Goal: Task Accomplishment & Management: Manage account settings

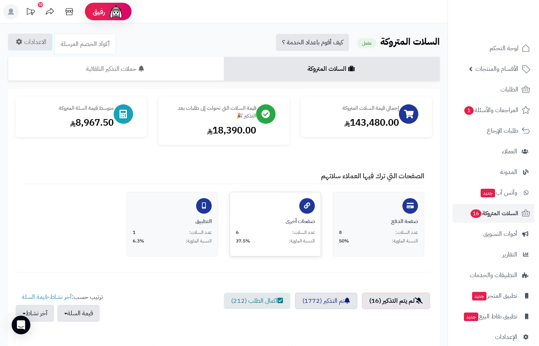
scroll to position [195, 0]
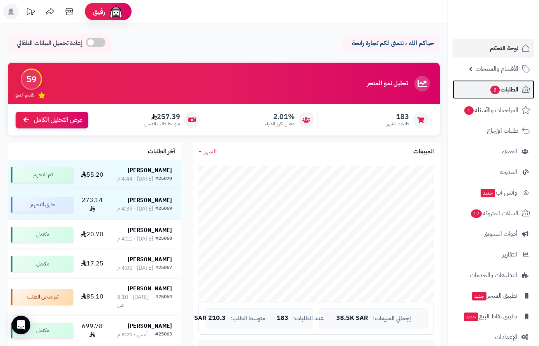
click at [497, 89] on span "2" at bounding box center [494, 90] width 9 height 9
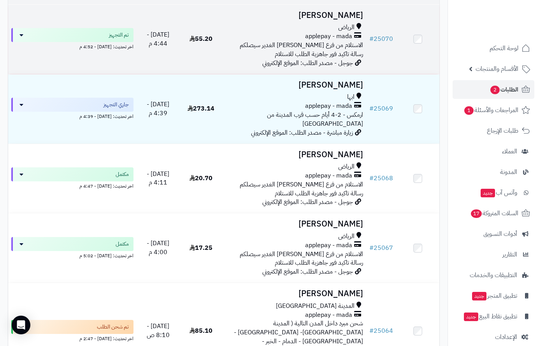
scroll to position [117, 0]
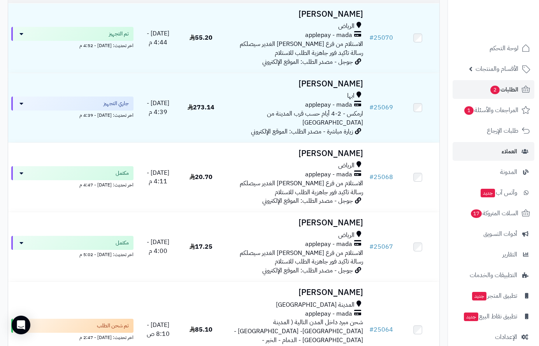
click at [535, 151] on li "العملاء" at bounding box center [493, 151] width 91 height 19
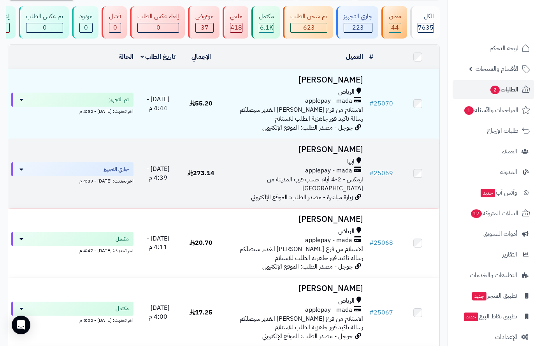
scroll to position [0, 0]
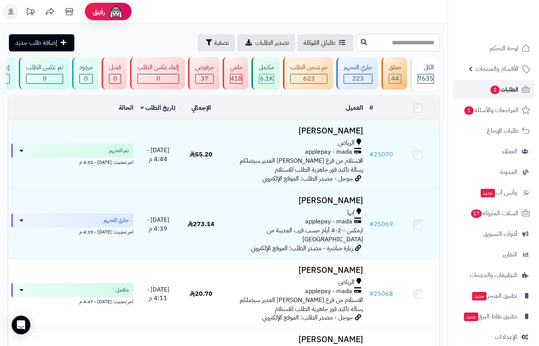
click at [502, 89] on span "الطلبات 2" at bounding box center [503, 89] width 29 height 11
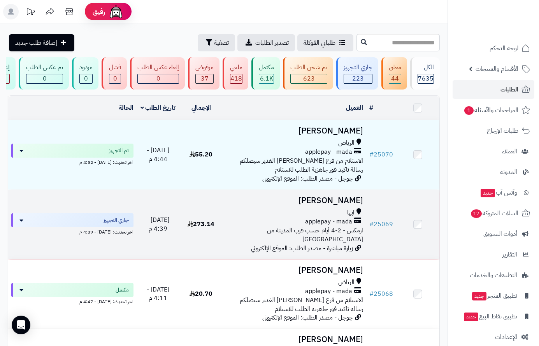
click at [330, 210] on td "[PERSON_NAME] applepay - mada ارمكس - 2-4 أيام حسب قرب المدينة من [GEOGRAPHIC_D…" at bounding box center [295, 224] width 144 height 69
click at [335, 217] on div "ابها" at bounding box center [294, 212] width 137 height 9
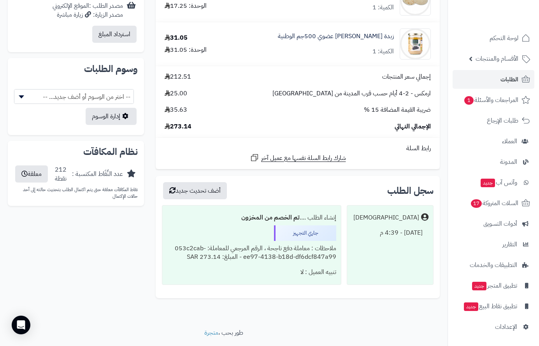
scroll to position [428, 0]
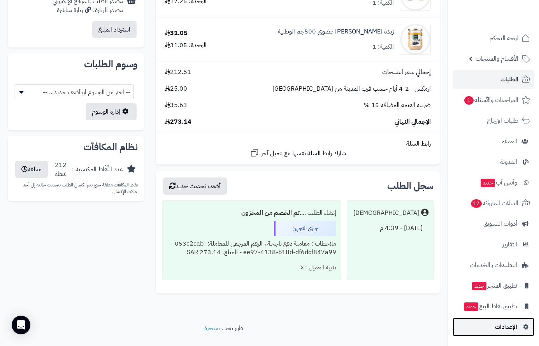
click at [504, 326] on span "الإعدادات" at bounding box center [506, 326] width 22 height 11
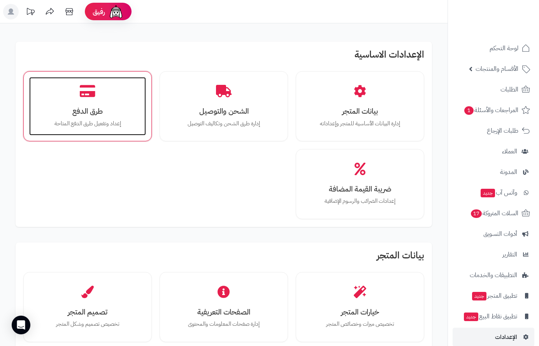
click at [98, 96] on div "طرق الدفع إعداد وتفعيل طرق الدفع المتاحة" at bounding box center [87, 106] width 117 height 58
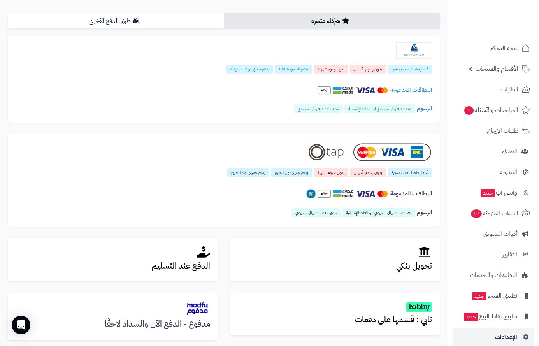
scroll to position [117, 0]
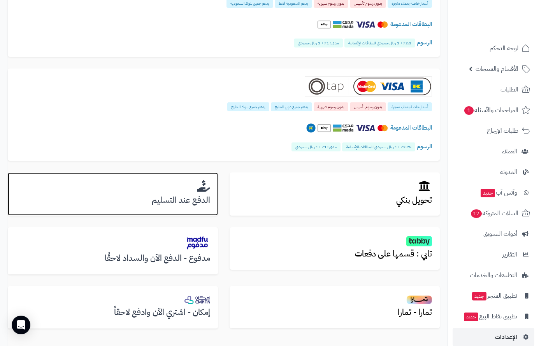
click at [180, 196] on h3 "الدفع عند التسليم" at bounding box center [113, 200] width 195 height 9
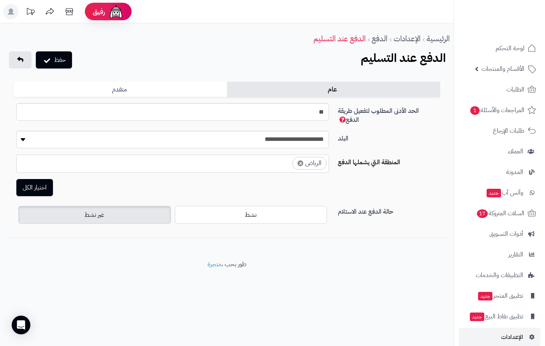
select select "****"
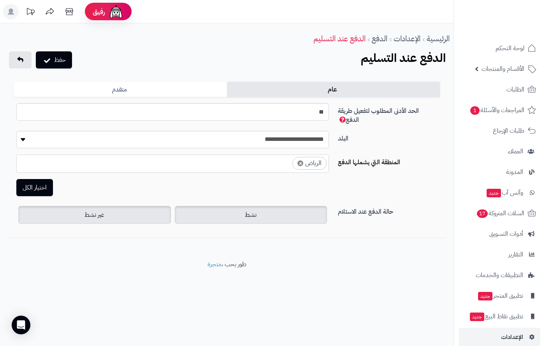
click at [249, 210] on span "نشط" at bounding box center [251, 214] width 12 height 9
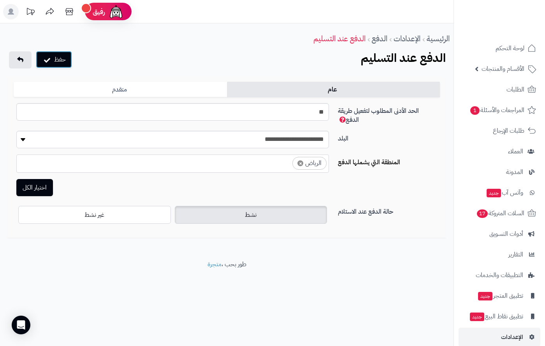
click at [63, 61] on button "حفظ" at bounding box center [54, 59] width 36 height 17
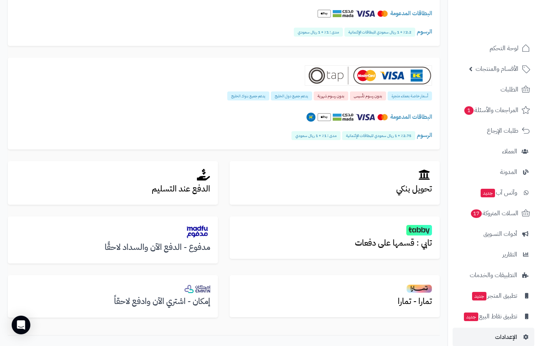
scroll to position [156, 0]
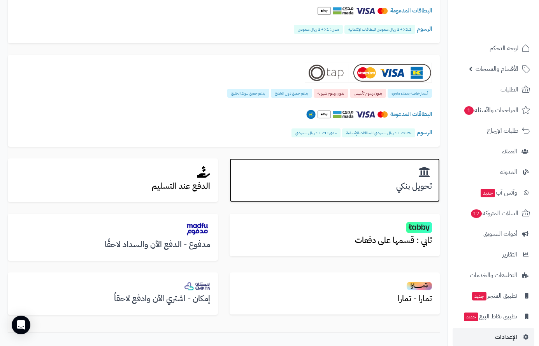
click at [398, 186] on h3 "تحويل بنكي" at bounding box center [334, 186] width 195 height 9
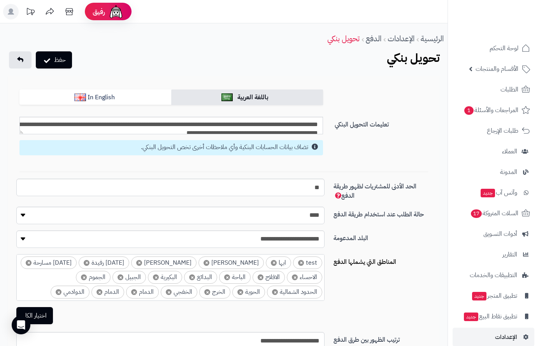
scroll to position [81, 0]
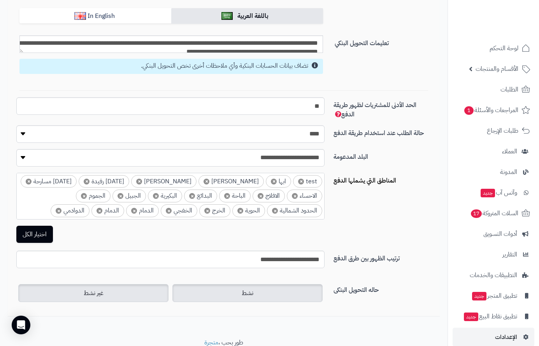
click at [246, 295] on span "نشط" at bounding box center [248, 292] width 12 height 9
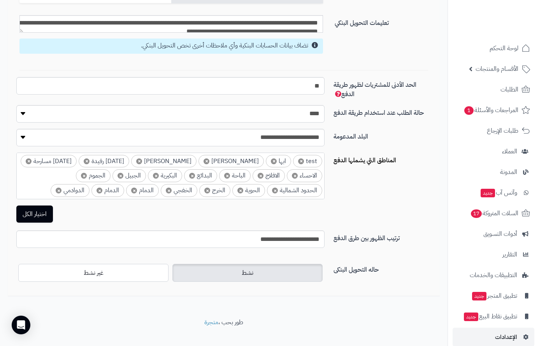
scroll to position [112, 0]
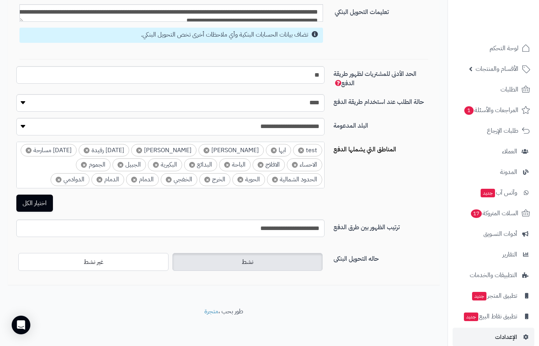
click at [236, 266] on label "نشط" at bounding box center [247, 262] width 150 height 18
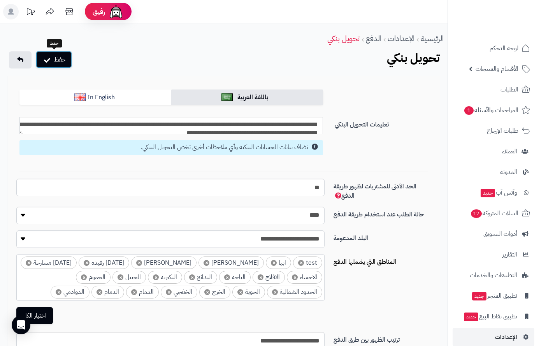
click at [57, 64] on button "حفظ" at bounding box center [54, 59] width 36 height 17
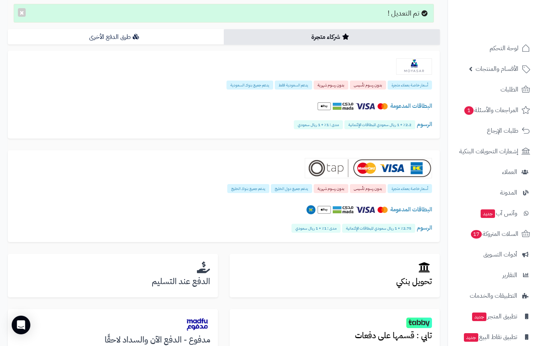
scroll to position [156, 0]
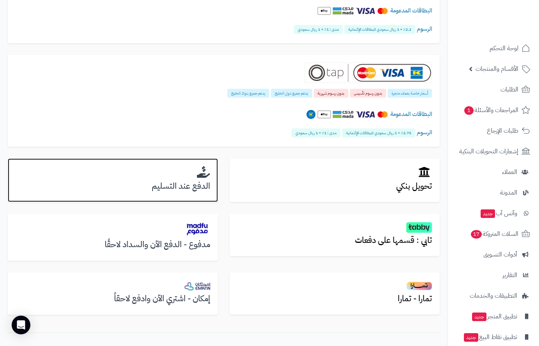
click at [192, 189] on h3 "الدفع عند التسليم" at bounding box center [113, 186] width 195 height 9
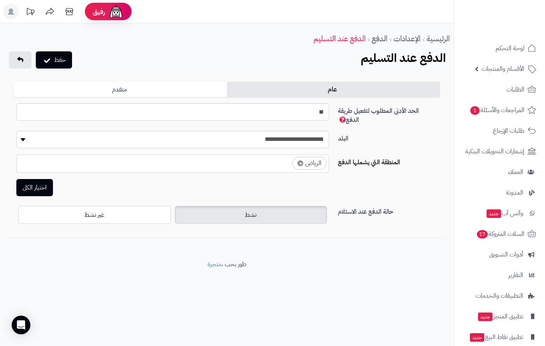
select select "****"
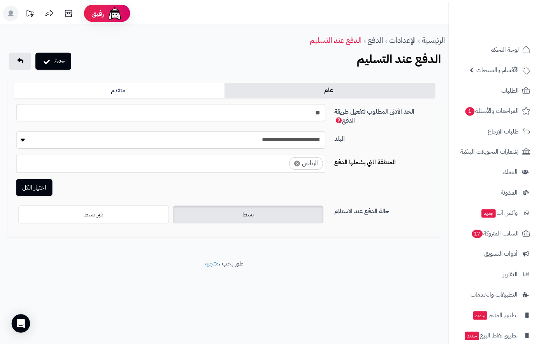
scroll to position [632, 0]
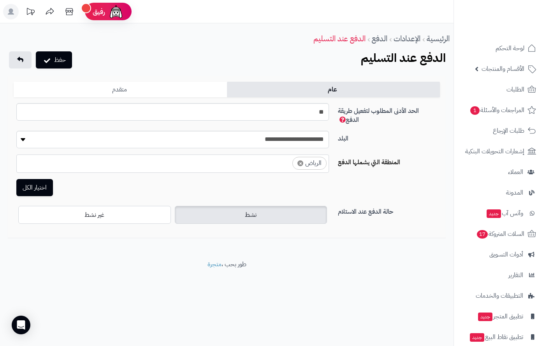
click at [162, 92] on link "متقدم" at bounding box center [120, 90] width 213 height 16
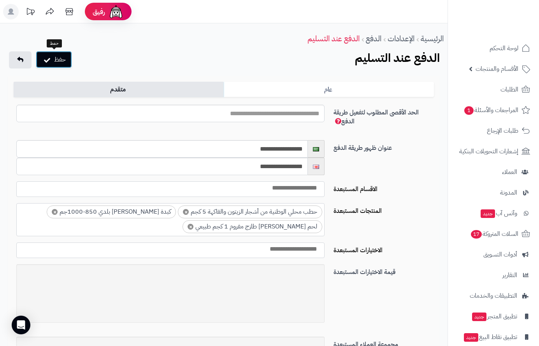
click at [56, 60] on button "حفظ" at bounding box center [54, 59] width 36 height 17
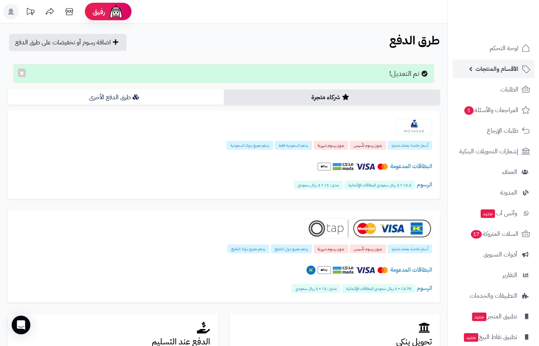
click at [508, 70] on span "الأقسام والمنتجات" at bounding box center [496, 68] width 43 height 11
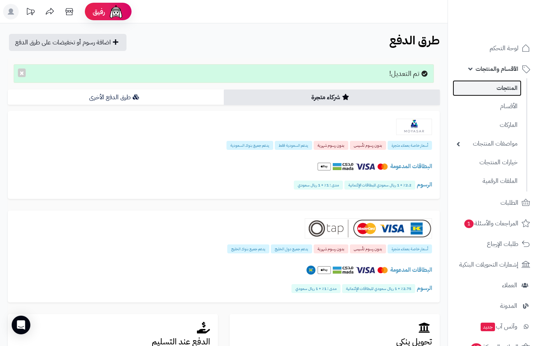
click at [507, 87] on link "المنتجات" at bounding box center [486, 88] width 69 height 16
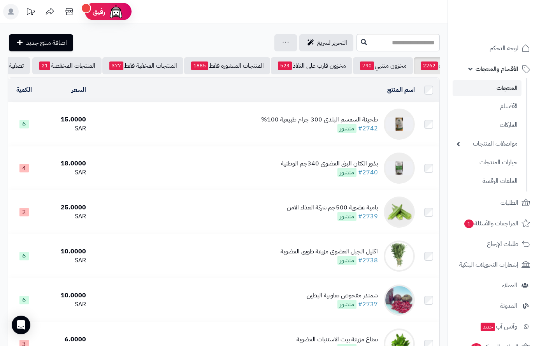
scroll to position [0, -81]
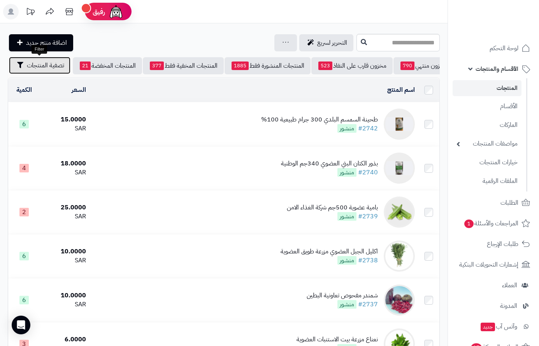
click at [33, 66] on span "تصفية المنتجات" at bounding box center [45, 65] width 37 height 9
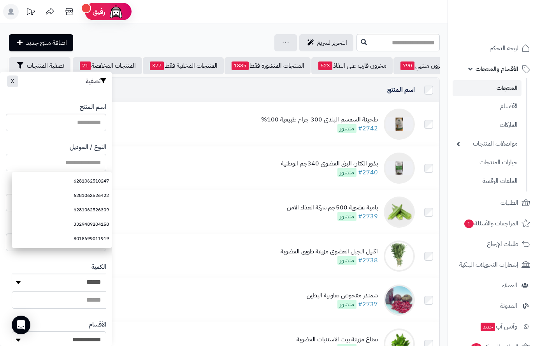
paste input "**********"
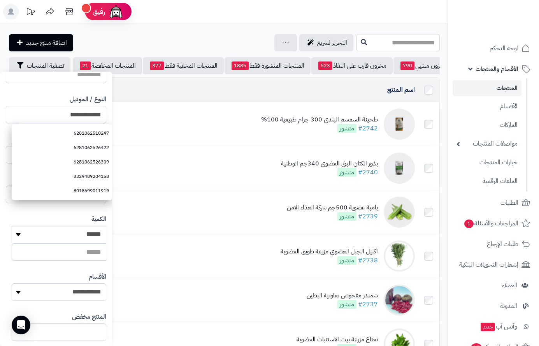
scroll to position [130, 0]
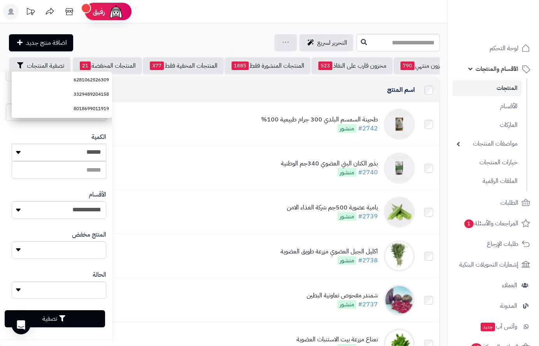
type input "**********"
click at [85, 315] on button "تصفية" at bounding box center [55, 318] width 100 height 17
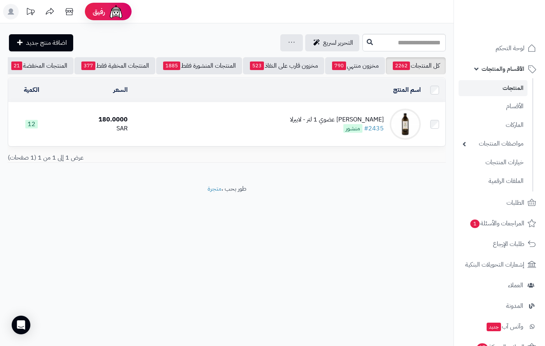
click at [342, 124] on div "زيت زيتون بكر ممتاز عضوي 1 لتر - لابيرلا" at bounding box center [337, 119] width 94 height 9
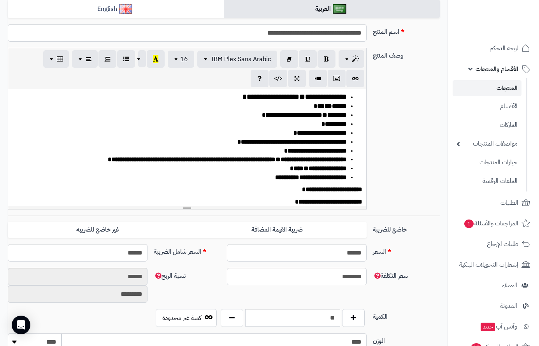
scroll to position [233, 0]
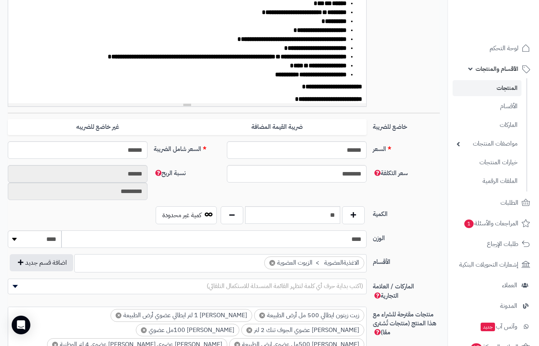
click at [329, 240] on input "****" at bounding box center [213, 239] width 305 height 18
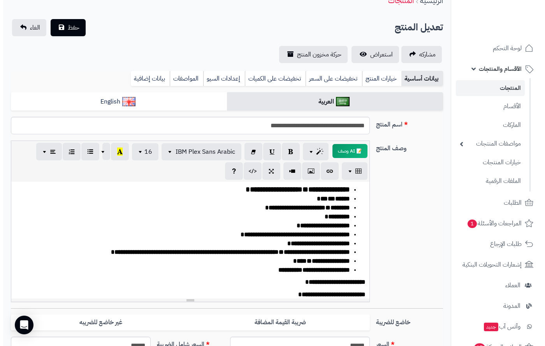
scroll to position [0, 0]
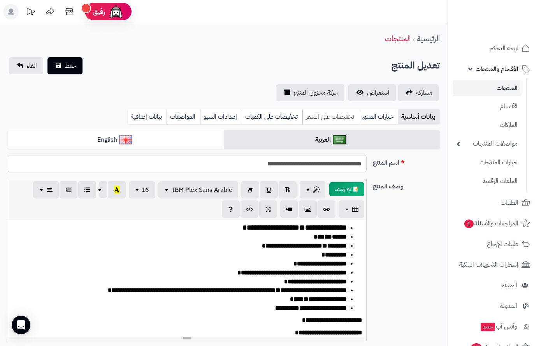
type input "***"
click at [332, 123] on link "تخفيضات على السعر" at bounding box center [330, 117] width 56 height 16
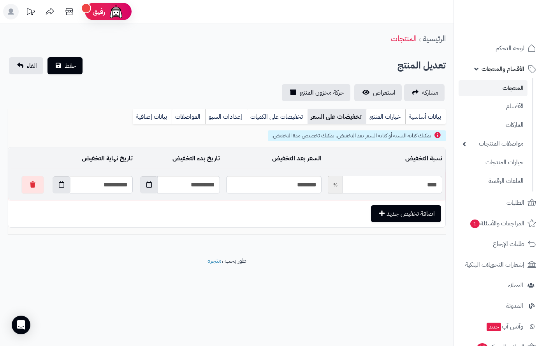
click at [412, 188] on input "****" at bounding box center [392, 185] width 100 height 18
type input "*"
type input "******"
click at [59, 182] on icon "button" at bounding box center [61, 184] width 5 height 6
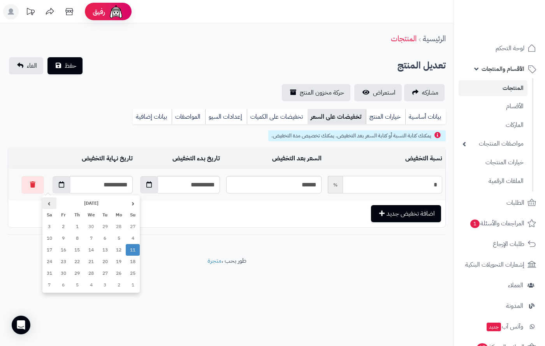
click at [51, 203] on th "›" at bounding box center [49, 203] width 14 height 12
click at [52, 202] on th "›" at bounding box center [49, 203] width 14 height 12
click at [50, 200] on th "›" at bounding box center [49, 203] width 14 height 12
click at [51, 227] on td "6" at bounding box center [49, 227] width 14 height 12
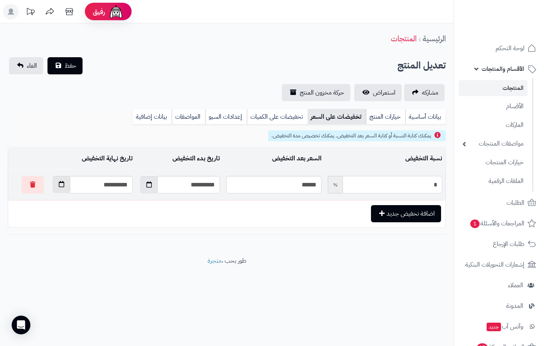
click at [59, 181] on icon "button" at bounding box center [61, 184] width 5 height 6
click at [132, 242] on td "7" at bounding box center [133, 238] width 14 height 12
type input "**********"
type input "*"
click at [67, 68] on span "حفظ" at bounding box center [71, 65] width 12 height 9
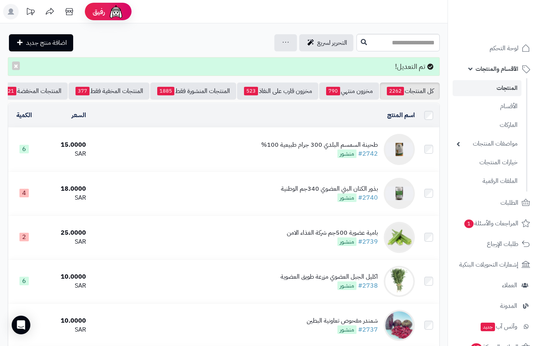
scroll to position [0, -81]
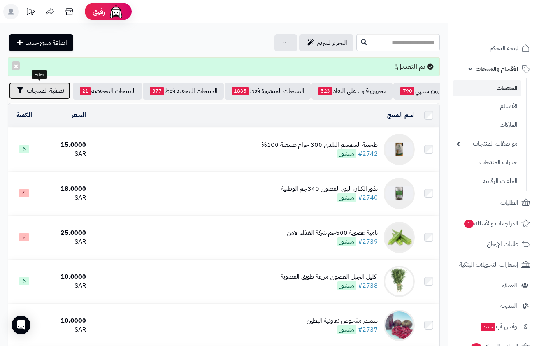
click at [50, 91] on span "تصفية المنتجات" at bounding box center [45, 90] width 37 height 9
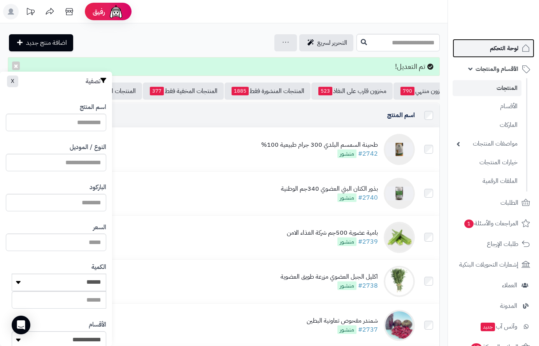
click at [513, 47] on span "لوحة التحكم" at bounding box center [504, 48] width 28 height 11
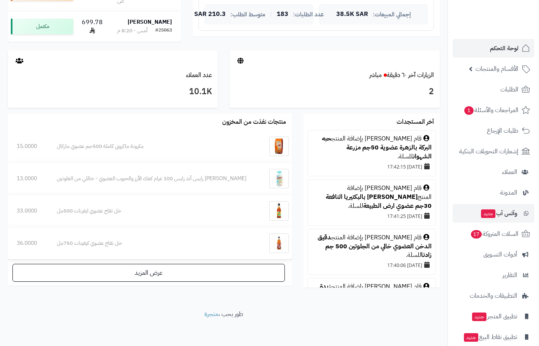
scroll to position [307, 0]
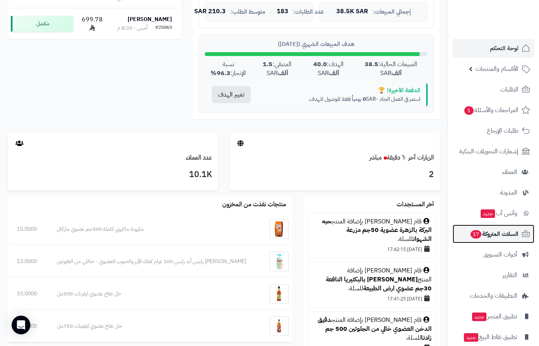
click at [491, 233] on span "السلات المتروكة 17" at bounding box center [494, 233] width 49 height 11
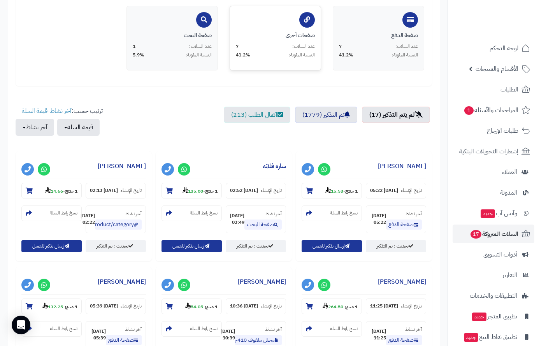
scroll to position [195, 0]
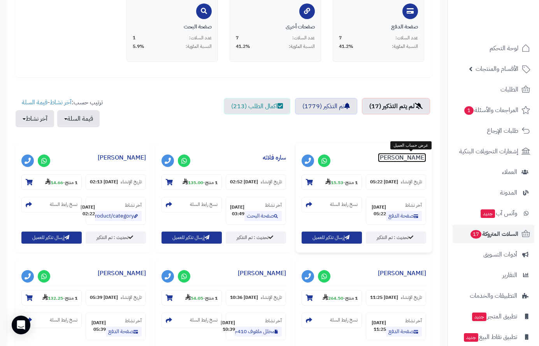
click at [408, 156] on link "[PERSON_NAME]" at bounding box center [402, 157] width 48 height 9
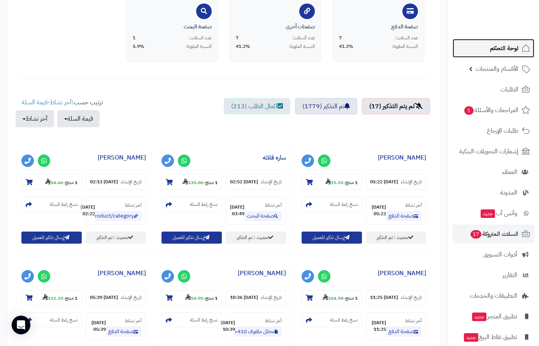
click at [498, 50] on span "لوحة التحكم" at bounding box center [504, 48] width 28 height 11
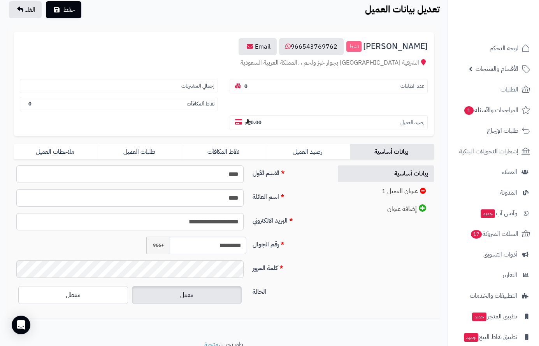
scroll to position [78, 0]
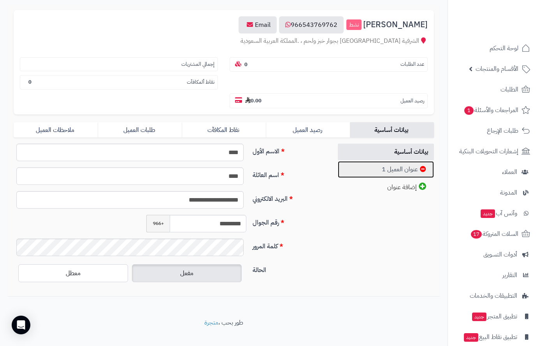
click at [398, 172] on link "عنوان العميل 1" at bounding box center [386, 169] width 96 height 17
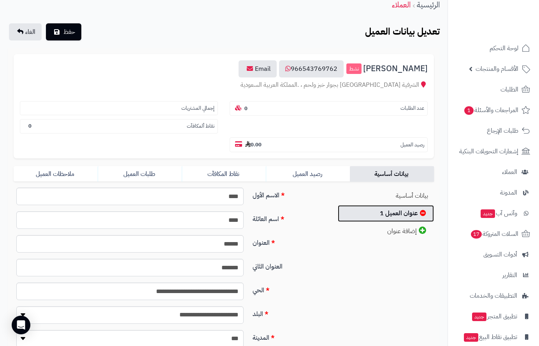
scroll to position [0, 0]
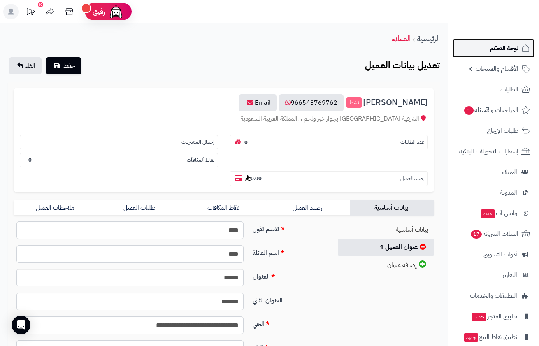
click at [506, 53] on span "لوحة التحكم" at bounding box center [504, 48] width 28 height 11
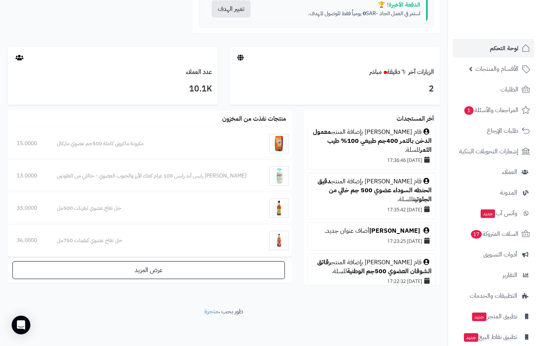
scroll to position [195, 0]
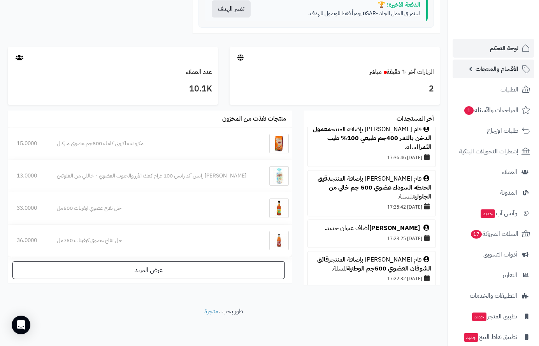
click at [502, 69] on span "الأقسام والمنتجات" at bounding box center [496, 68] width 43 height 11
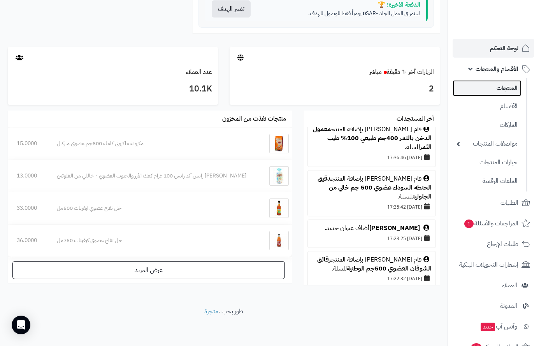
click at [507, 87] on link "المنتجات" at bounding box center [486, 88] width 69 height 16
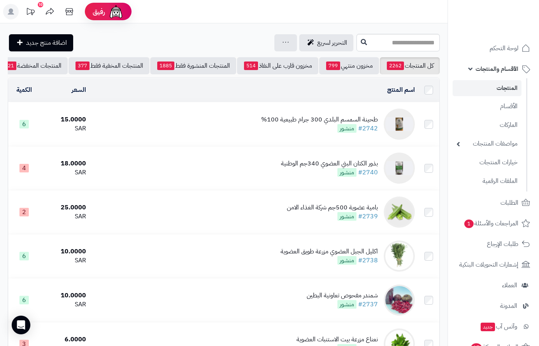
scroll to position [0, -81]
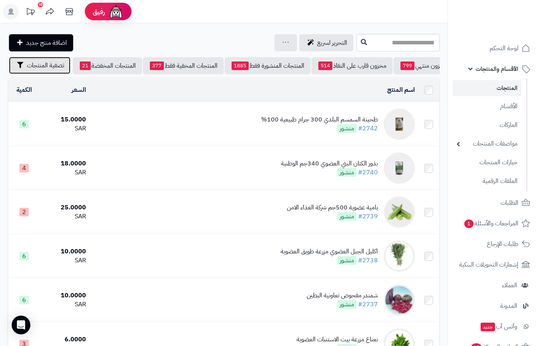
click at [43, 70] on span "تصفية المنتجات" at bounding box center [45, 65] width 37 height 9
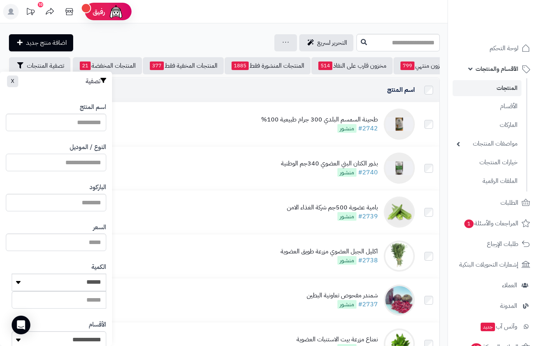
paste input "**********"
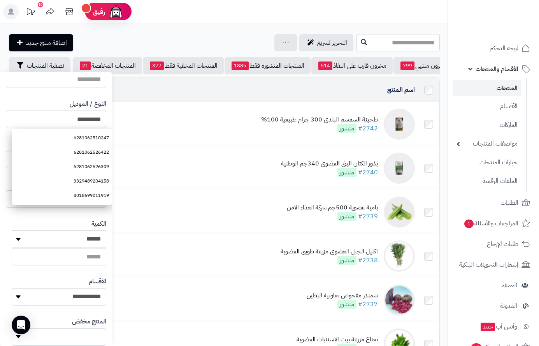
scroll to position [130, 0]
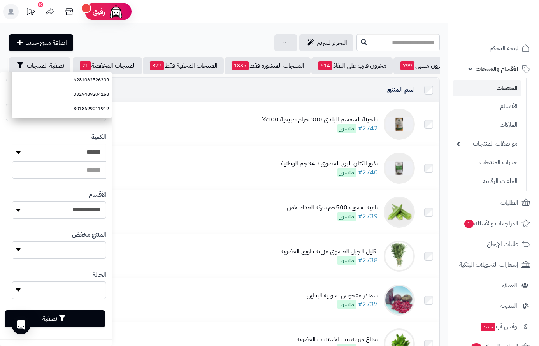
type input "**********"
click at [86, 321] on button "تصفية" at bounding box center [55, 318] width 100 height 17
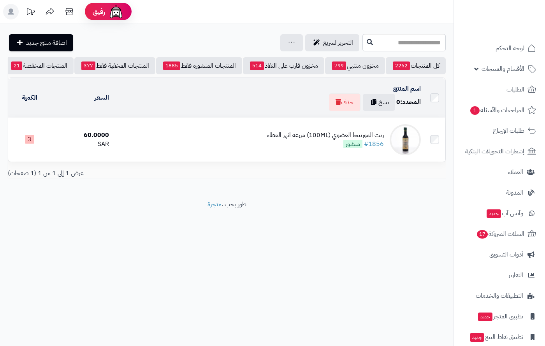
click at [307, 146] on div "زيت المورينجا العضوي (100ML) مزرعة انهر العطاء #1856 منشور" at bounding box center [325, 140] width 117 height 18
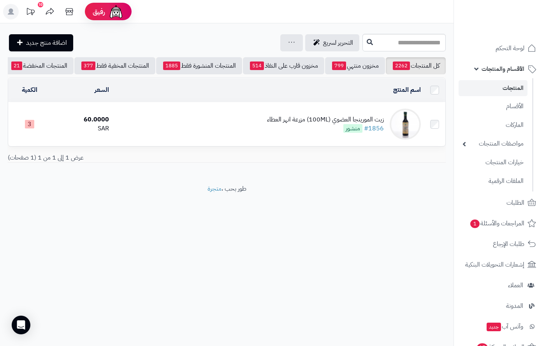
click at [281, 124] on div "زيت المورينجا العضوي (100ML) مزرعة انهر العطاء" at bounding box center [325, 119] width 117 height 9
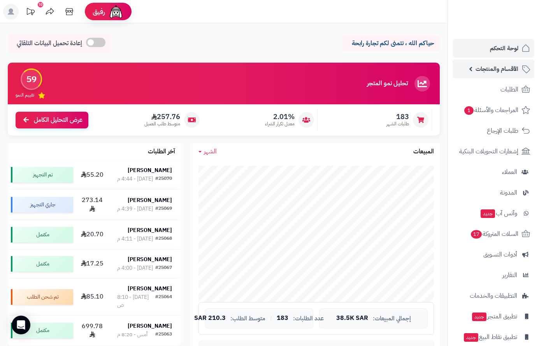
click at [511, 72] on span "الأقسام والمنتجات" at bounding box center [496, 68] width 43 height 11
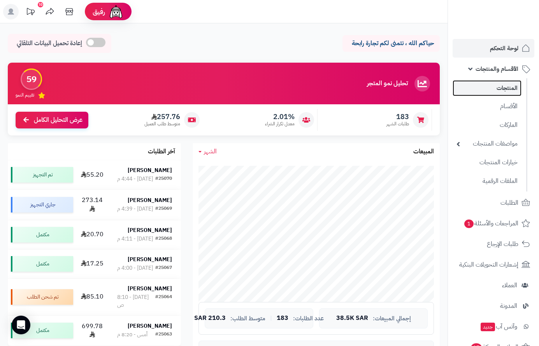
click at [503, 88] on link "المنتجات" at bounding box center [486, 88] width 69 height 16
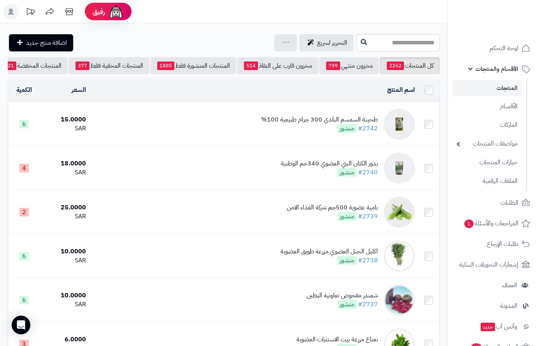
scroll to position [0, -81]
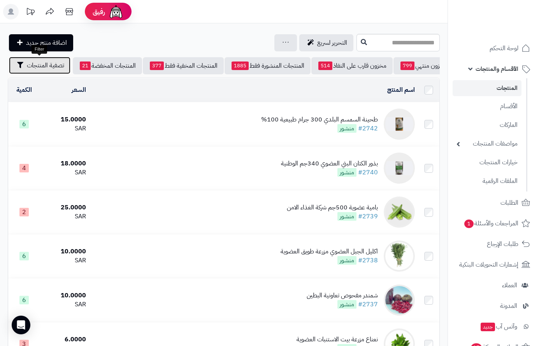
click at [53, 68] on span "تصفية المنتجات" at bounding box center [45, 65] width 37 height 9
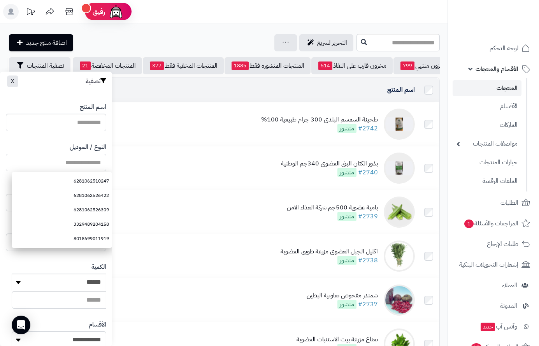
paste input "**********"
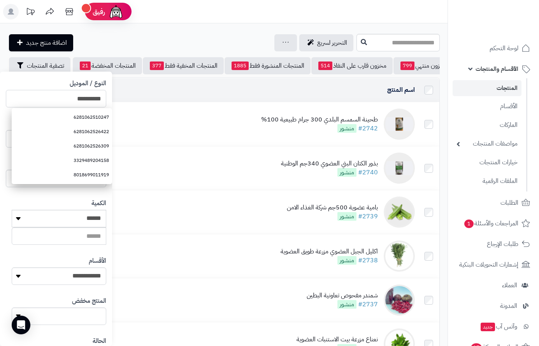
scroll to position [130, 0]
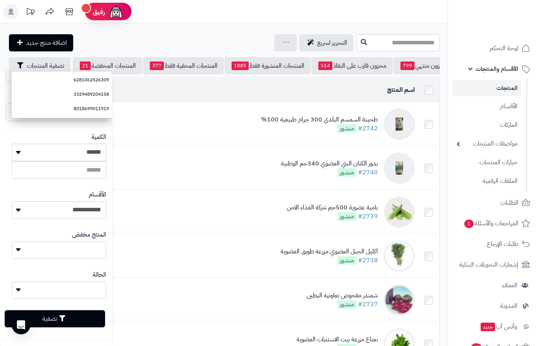
type input "**********"
click at [75, 322] on button "تصفية" at bounding box center [55, 318] width 100 height 17
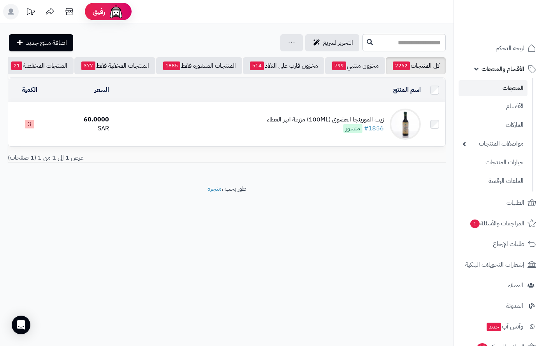
click at [334, 124] on div "زيت المورينجا العضوي (100ML) مزرعة انهر العطاء" at bounding box center [325, 119] width 117 height 9
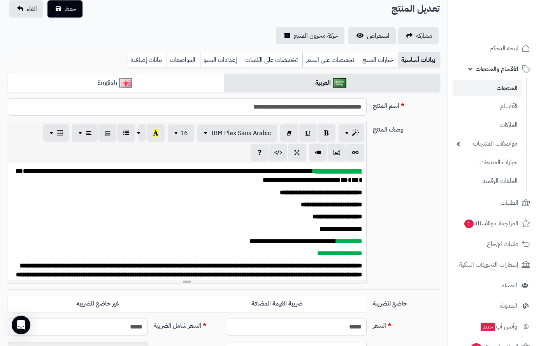
scroll to position [156, 0]
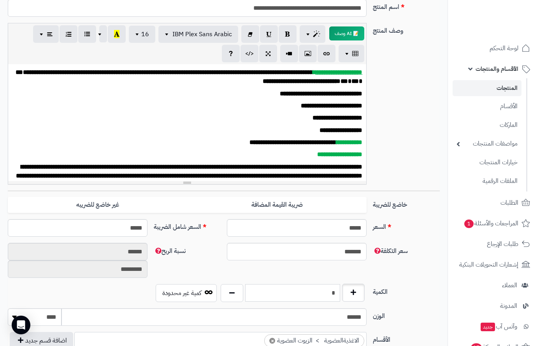
drag, startPoint x: 346, startPoint y: 298, endPoint x: 354, endPoint y: 297, distance: 7.8
click at [354, 297] on div "*" at bounding box center [293, 293] width 148 height 18
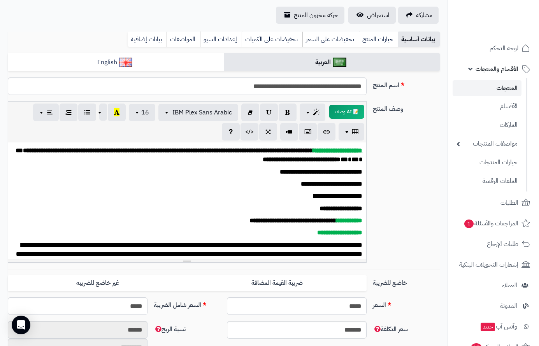
scroll to position [0, 0]
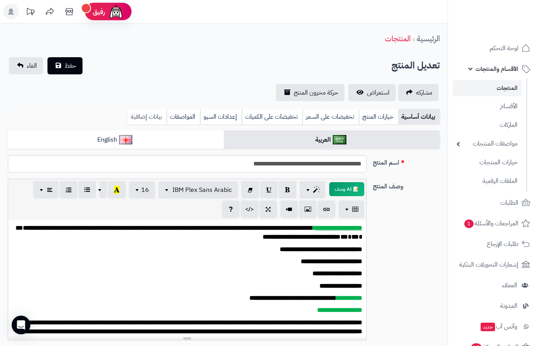
type input "*"
drag, startPoint x: 151, startPoint y: 117, endPoint x: 152, endPoint y: 136, distance: 19.1
click at [151, 117] on link "بيانات إضافية" at bounding box center [147, 117] width 39 height 16
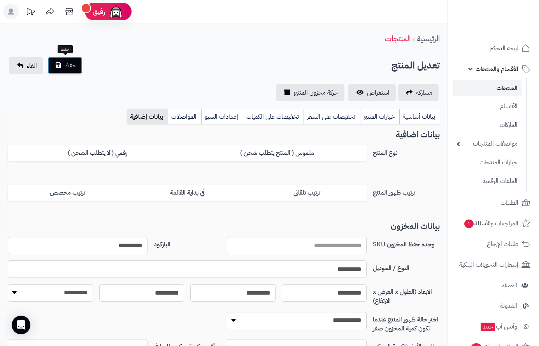
click at [74, 65] on span "حفظ" at bounding box center [71, 65] width 12 height 9
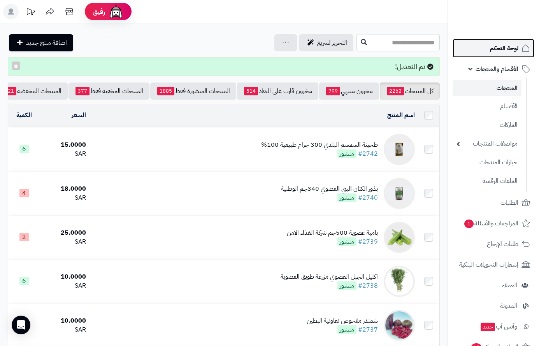
click at [505, 49] on span "لوحة التحكم" at bounding box center [504, 48] width 28 height 11
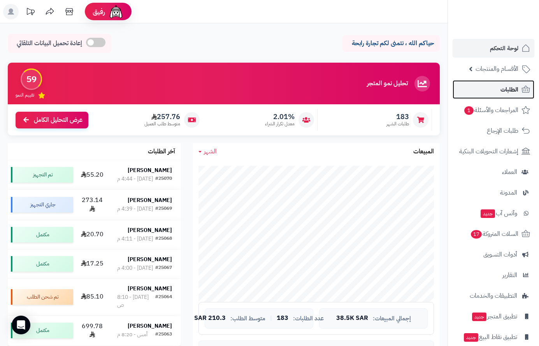
click at [509, 92] on span "الطلبات" at bounding box center [509, 89] width 18 height 11
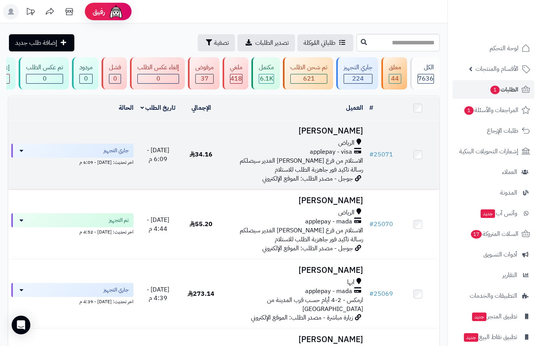
click at [339, 135] on h3 "[PERSON_NAME]" at bounding box center [294, 130] width 137 height 9
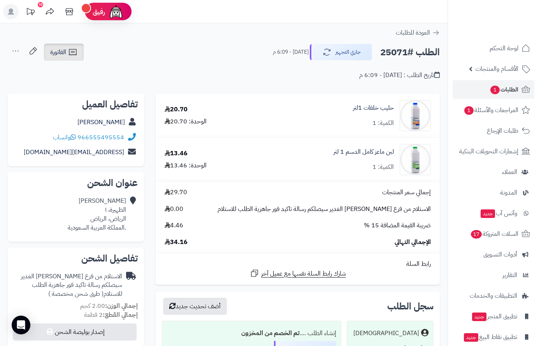
click at [59, 51] on span "الفاتورة" at bounding box center [58, 51] width 16 height 9
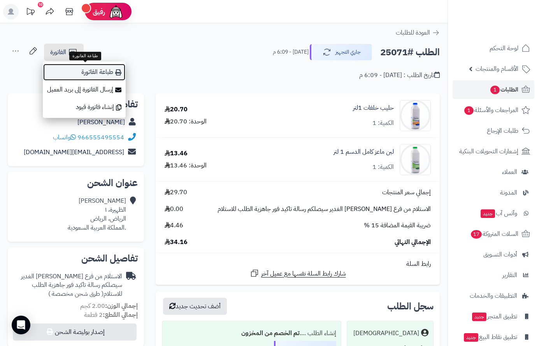
click at [80, 77] on link "طباعة الفاتورة" at bounding box center [84, 72] width 83 height 18
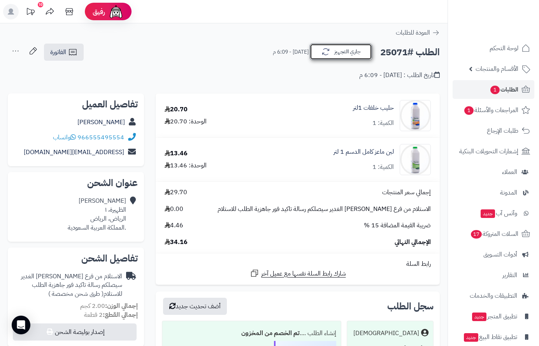
click at [333, 53] on button "جاري التجهيز" at bounding box center [341, 52] width 62 height 16
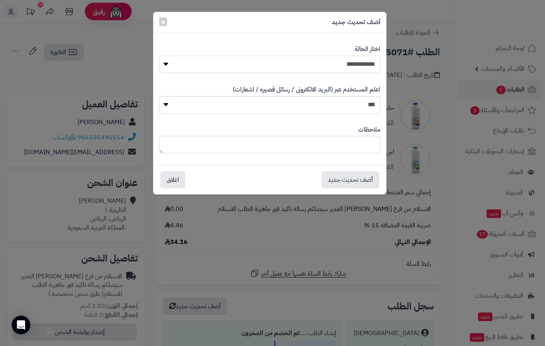
click at [364, 64] on select "**********" at bounding box center [269, 65] width 221 height 18
select select "**"
click at [159, 56] on select "**********" at bounding box center [269, 65] width 221 height 18
paste textarea "**********"
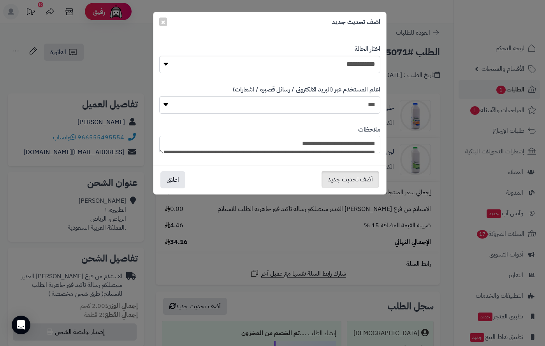
type textarea "**********"
click at [345, 183] on button "أضف تحديث جديد" at bounding box center [350, 179] width 58 height 17
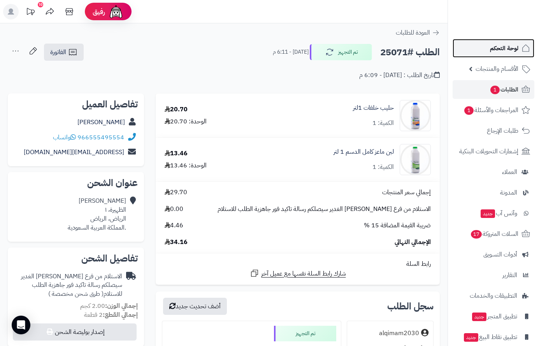
click at [508, 48] on span "لوحة التحكم" at bounding box center [504, 48] width 28 height 11
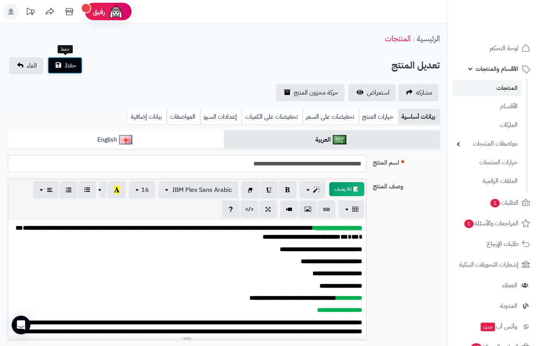
click at [77, 60] on button "حفظ" at bounding box center [64, 65] width 35 height 17
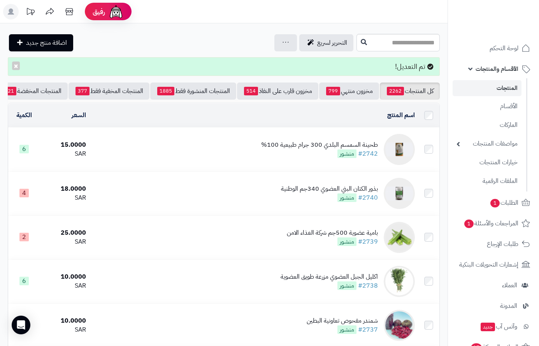
scroll to position [0, -81]
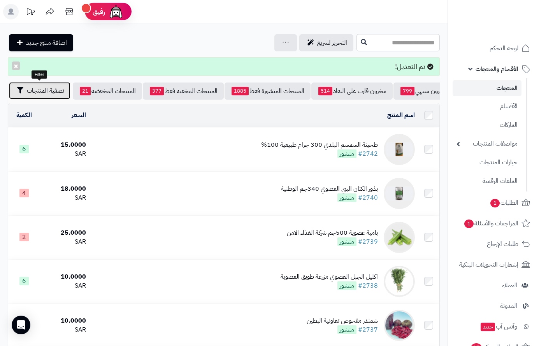
drag, startPoint x: 42, startPoint y: 96, endPoint x: 37, endPoint y: 135, distance: 38.9
click at [42, 96] on button "تصفية المنتجات" at bounding box center [39, 90] width 61 height 17
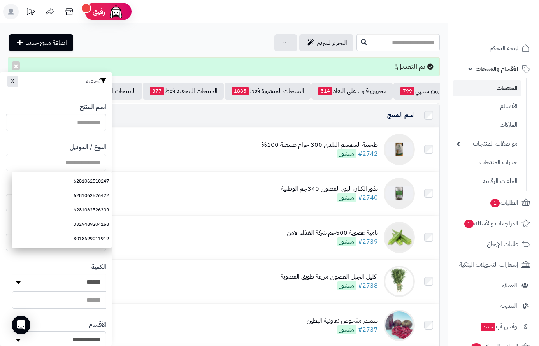
paste input "**********"
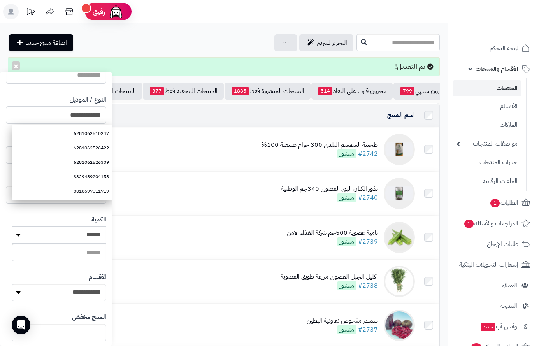
scroll to position [130, 0]
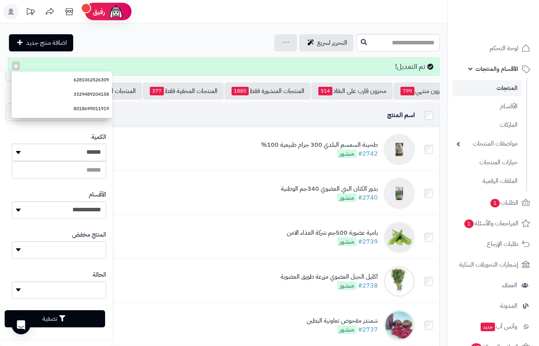
type input "**********"
click at [82, 320] on button "تصفية" at bounding box center [55, 318] width 100 height 17
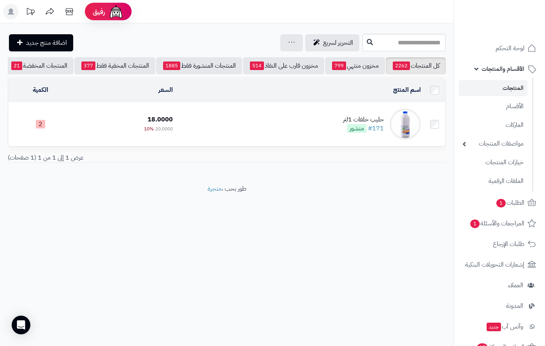
click at [359, 124] on div "حليب خلفات 1لتر" at bounding box center [363, 119] width 41 height 9
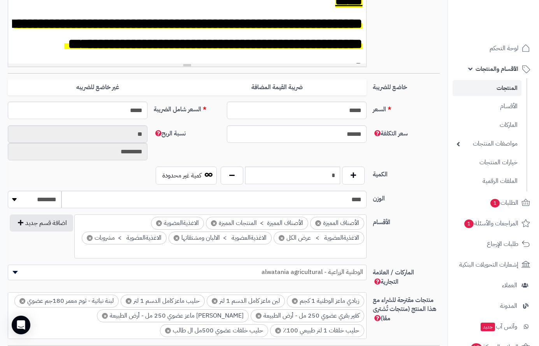
scroll to position [350, 0]
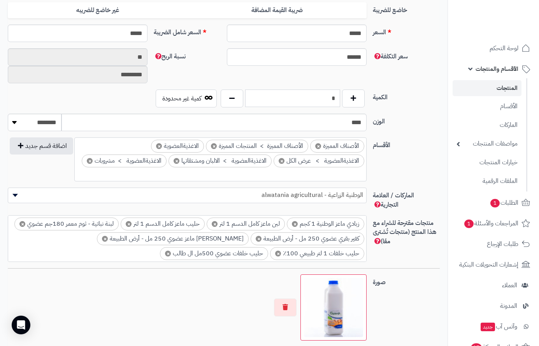
drag, startPoint x: 331, startPoint y: 97, endPoint x: 358, endPoint y: 87, distance: 28.5
click at [358, 87] on div "**********" at bounding box center [224, 133] width 432 height 707
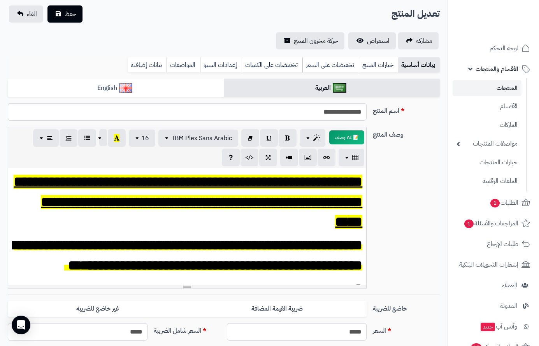
scroll to position [0, 0]
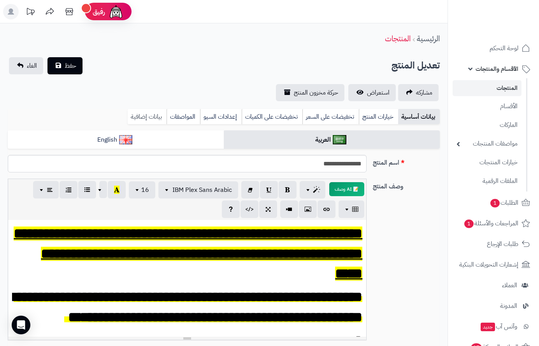
type input "*"
click at [142, 112] on link "بيانات إضافية" at bounding box center [147, 117] width 39 height 16
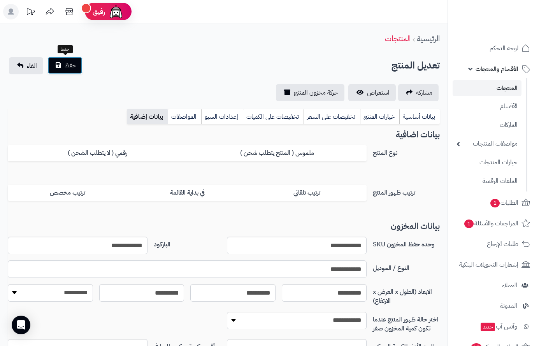
click at [70, 70] on button "حفظ" at bounding box center [64, 65] width 35 height 17
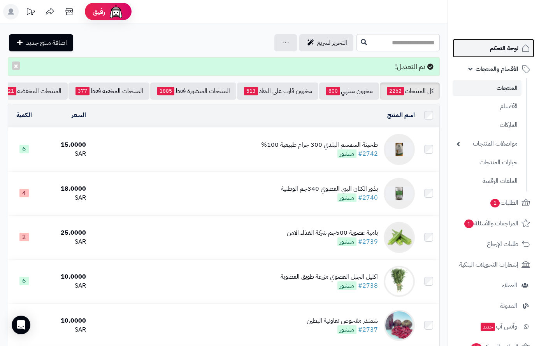
click at [498, 46] on span "لوحة التحكم" at bounding box center [504, 48] width 28 height 11
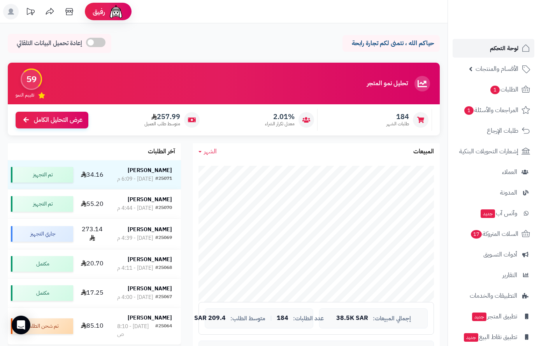
click at [511, 47] on span "لوحة التحكم" at bounding box center [504, 48] width 28 height 11
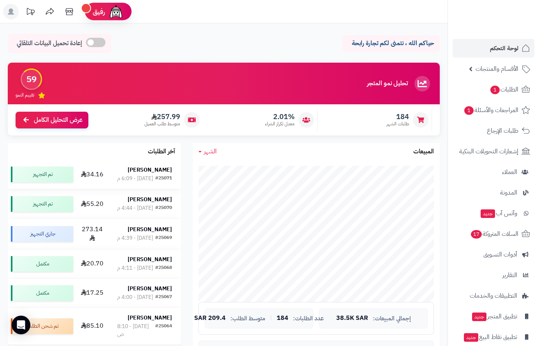
click at [156, 175] on div "#25071" at bounding box center [163, 179] width 17 height 8
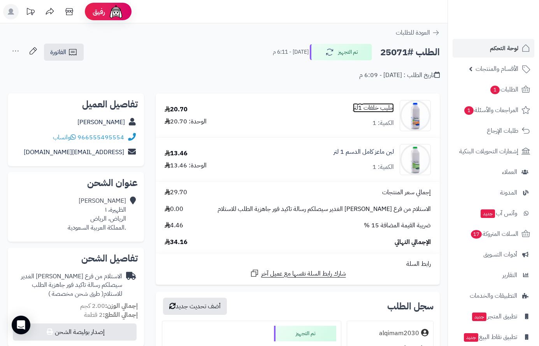
click at [372, 109] on link "حليب خلفات 1لتر" at bounding box center [373, 107] width 41 height 9
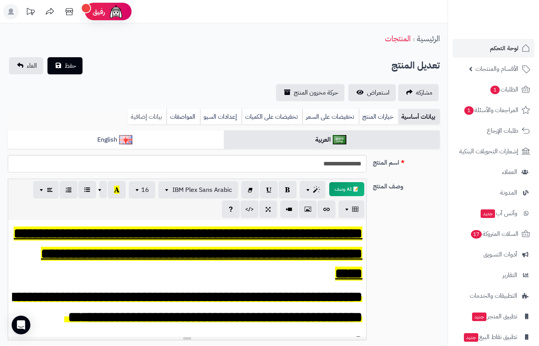
click at [133, 114] on link "بيانات إضافية" at bounding box center [147, 117] width 39 height 16
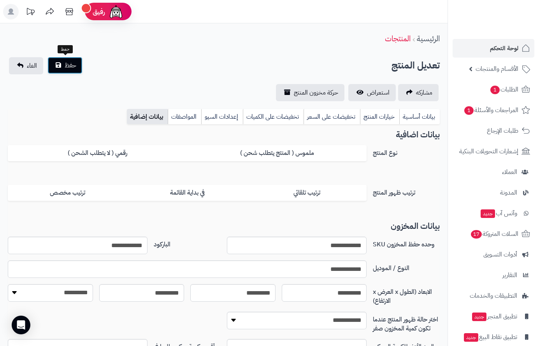
click at [77, 67] on button "حفظ" at bounding box center [64, 65] width 35 height 17
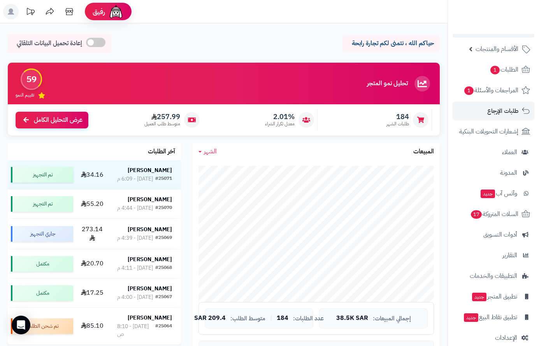
scroll to position [31, 0]
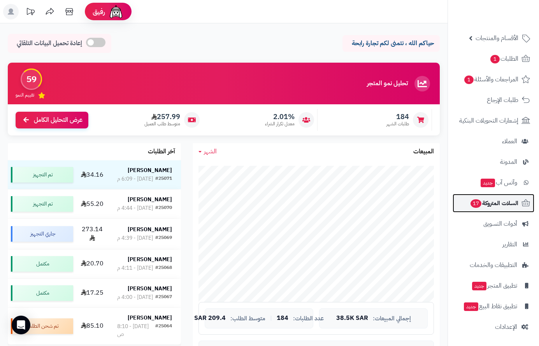
click at [484, 204] on span "السلات المتروكة 17" at bounding box center [494, 203] width 49 height 11
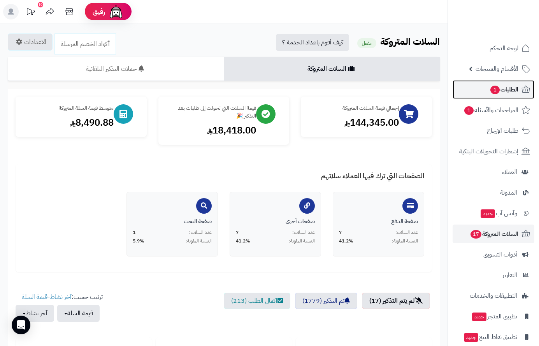
click at [495, 91] on span "1" at bounding box center [495, 90] width 10 height 9
